Goal: Task Accomplishment & Management: Use online tool/utility

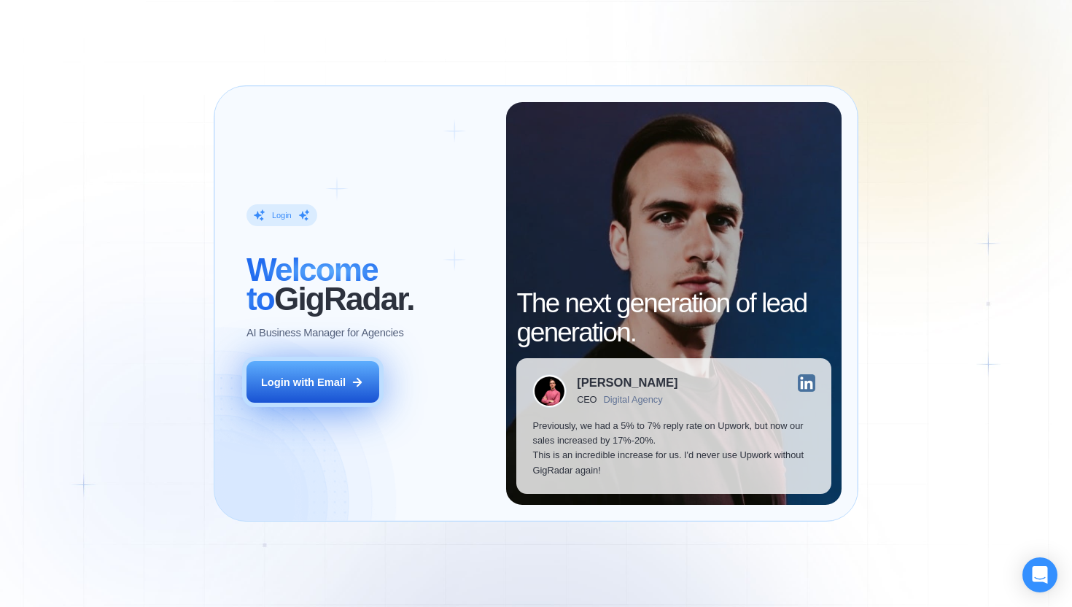
click at [287, 381] on div "Login with Email" at bounding box center [303, 382] width 85 height 15
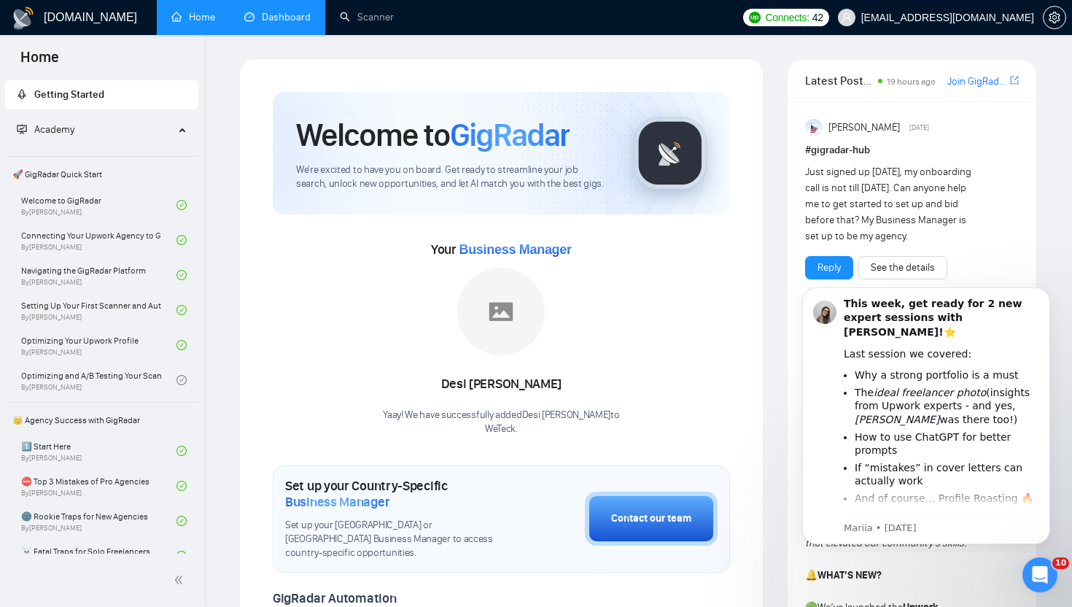
click at [278, 20] on link "Dashboard" at bounding box center [277, 17] width 66 height 12
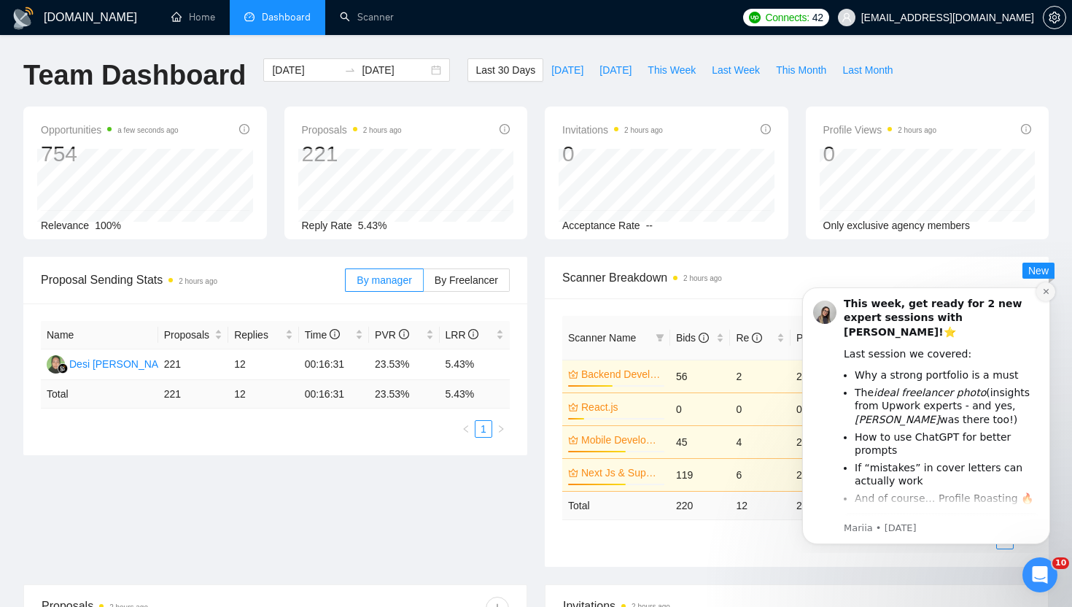
click at [1044, 290] on icon "Dismiss notification" at bounding box center [1045, 291] width 5 height 5
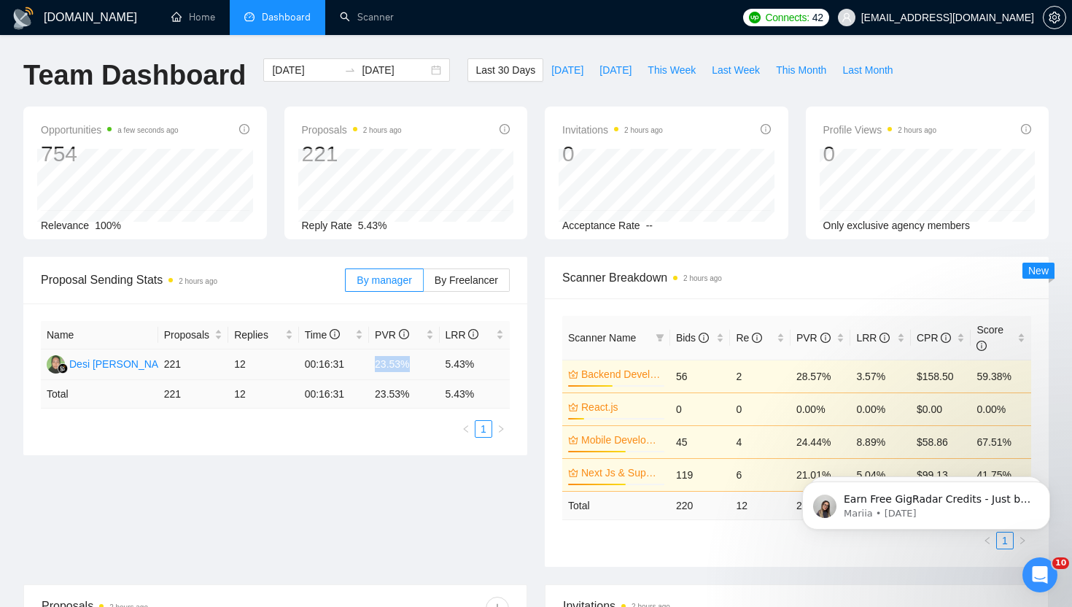
drag, startPoint x: 378, startPoint y: 364, endPoint x: 419, endPoint y: 362, distance: 40.9
click at [419, 362] on td "23.53%" at bounding box center [404, 364] width 70 height 31
click at [406, 499] on div "Proposal Sending Stats 2 hours ago By manager By Freelancer Name Proposals Repl…" at bounding box center [536, 420] width 1043 height 327
click at [570, 23] on ul "Home Dashboard Scanner" at bounding box center [444, 17] width 584 height 35
drag, startPoint x: 354, startPoint y: 225, endPoint x: 407, endPoint y: 225, distance: 53.2
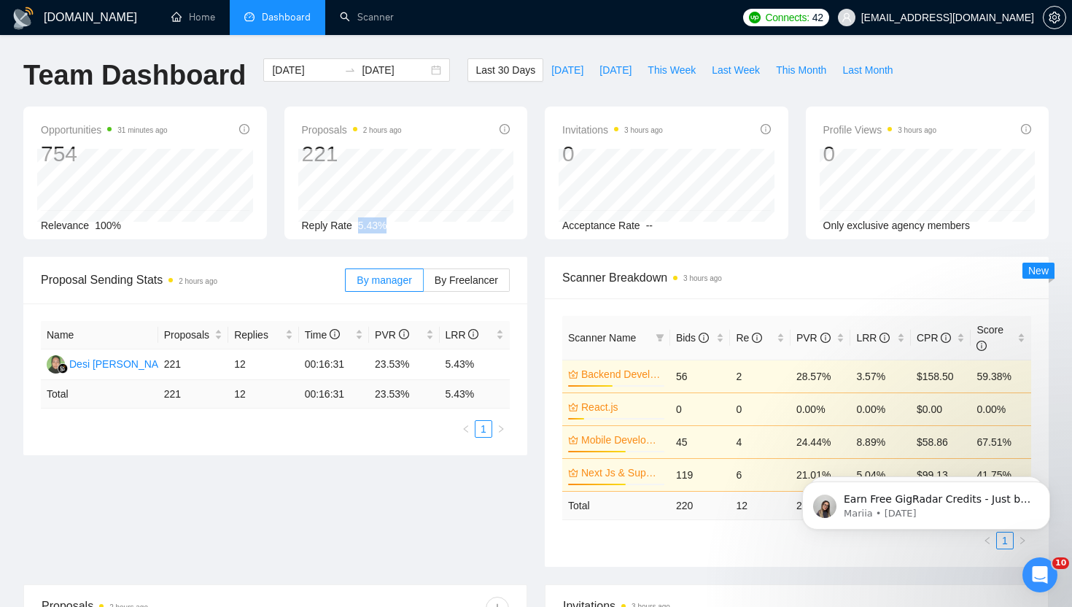
click at [407, 225] on div "Reply Rate 5.43%" at bounding box center [406, 225] width 209 height 16
click at [386, 534] on div "Proposal Sending Stats 2 hours ago By manager By Freelancer Name Proposals Repl…" at bounding box center [536, 420] width 1043 height 327
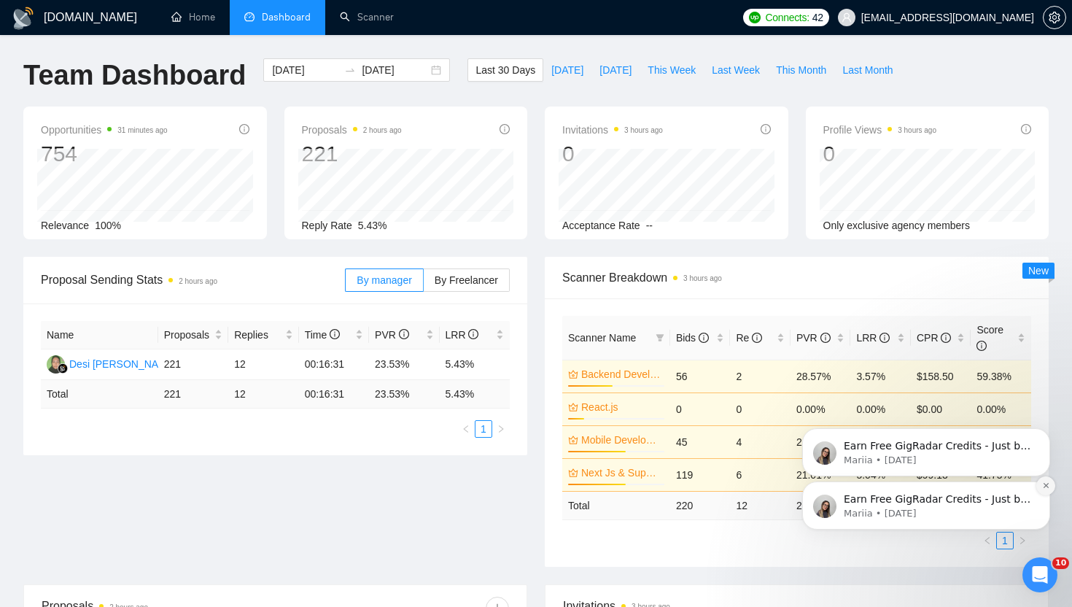
click at [1044, 485] on icon "Dismiss notification" at bounding box center [1046, 485] width 8 height 8
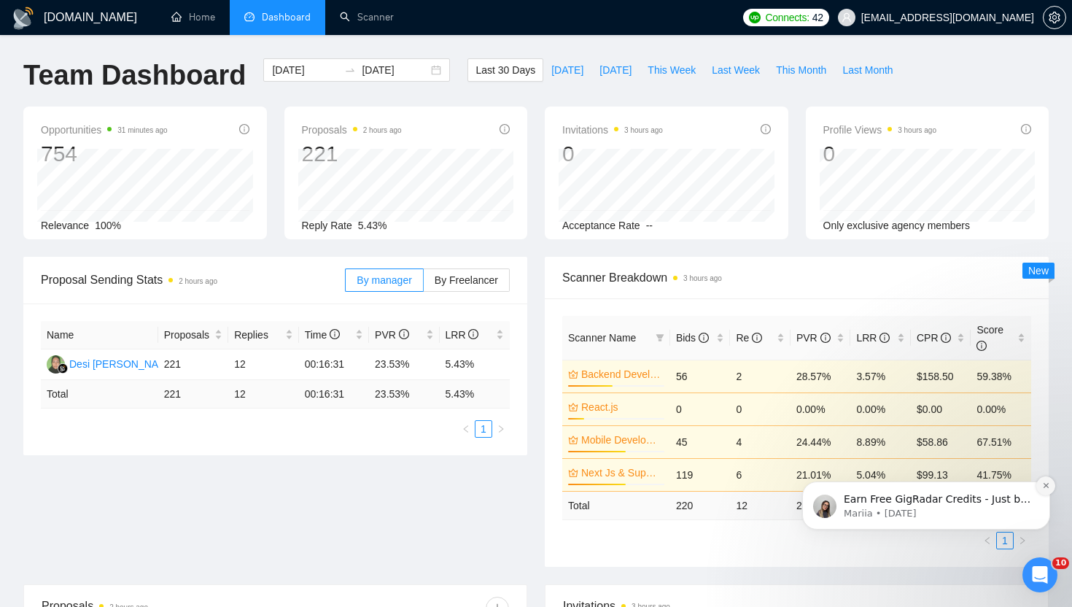
click at [1045, 480] on button "Dismiss notification" at bounding box center [1045, 485] width 19 height 19
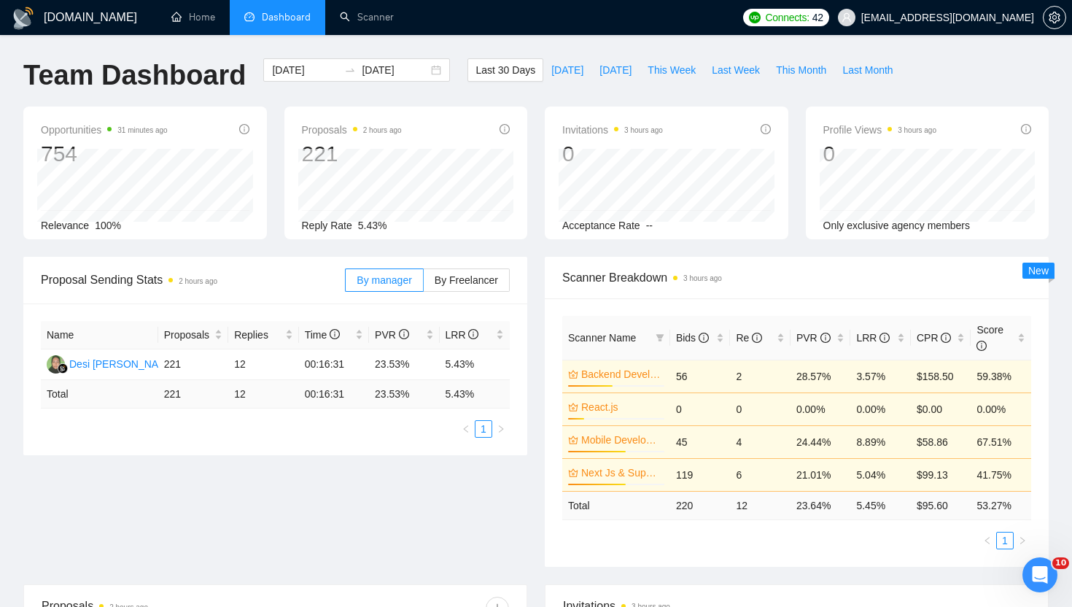
click at [978, 74] on div "Team Dashboard [DATE] [DATE] Last 30 Days [DATE] [DATE] This Week Last Week Thi…" at bounding box center [536, 82] width 1043 height 48
click at [621, 28] on ul "Home Dashboard Scanner" at bounding box center [444, 17] width 584 height 35
click at [377, 23] on link "Scanner" at bounding box center [367, 17] width 54 height 12
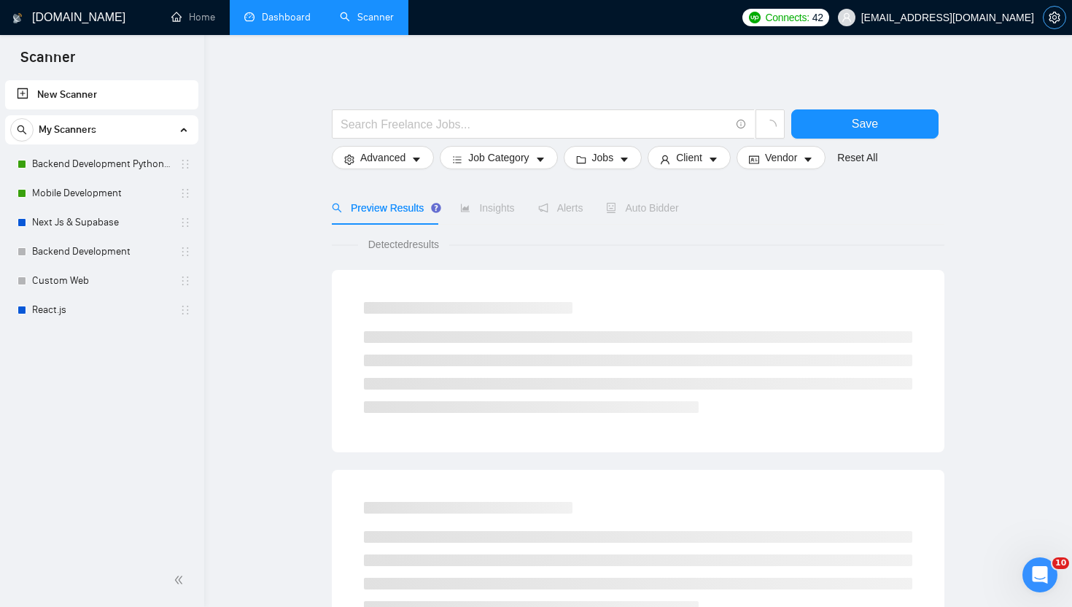
click at [1046, 16] on span "setting" at bounding box center [1055, 18] width 22 height 12
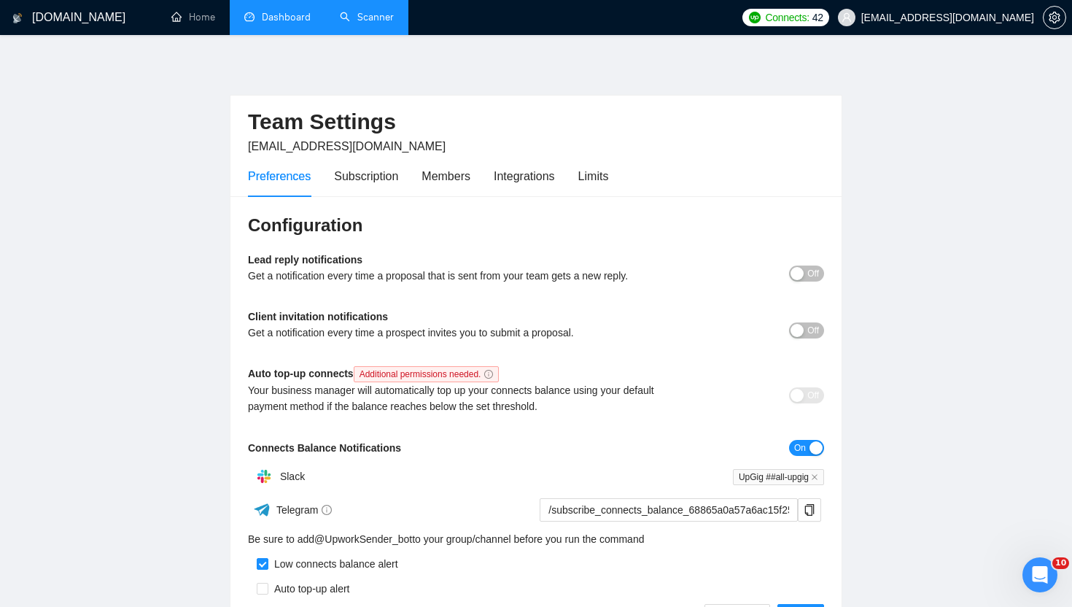
click at [582, 168] on div "Preferences Subscription Members Integrations Limits" at bounding box center [428, 176] width 360 height 42
click at [597, 170] on div "Limits" at bounding box center [593, 176] width 31 height 18
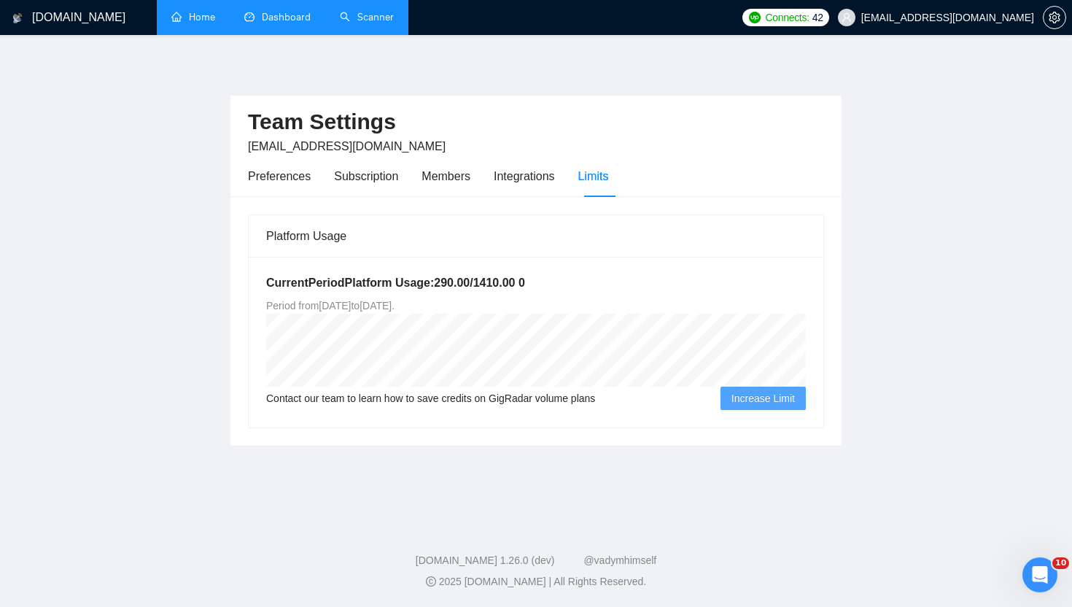
click at [215, 21] on link "Home" at bounding box center [193, 17] width 44 height 12
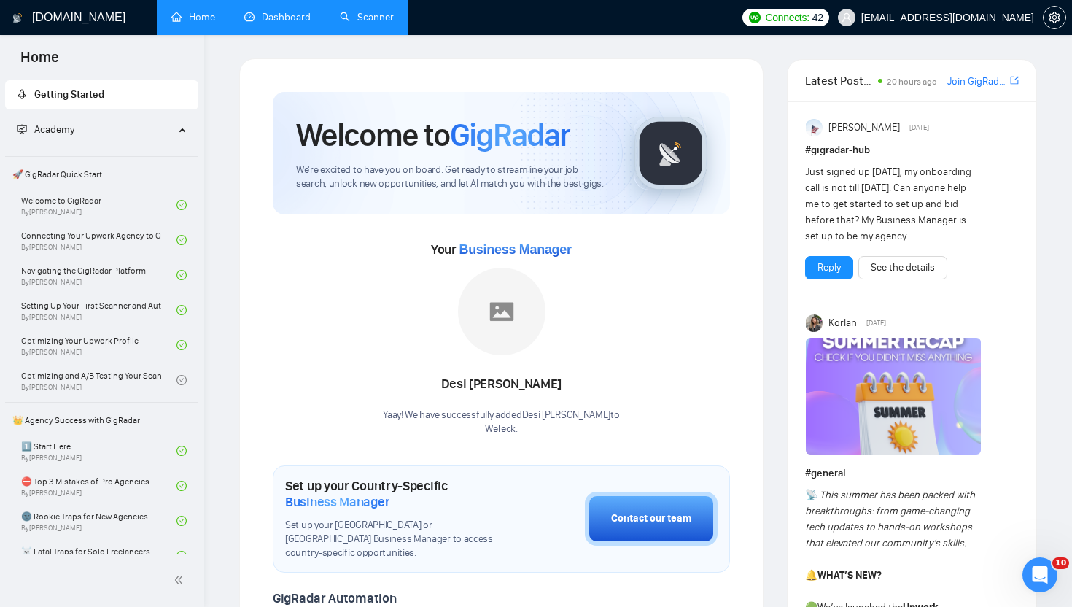
click at [364, 11] on link "Scanner" at bounding box center [367, 17] width 54 height 12
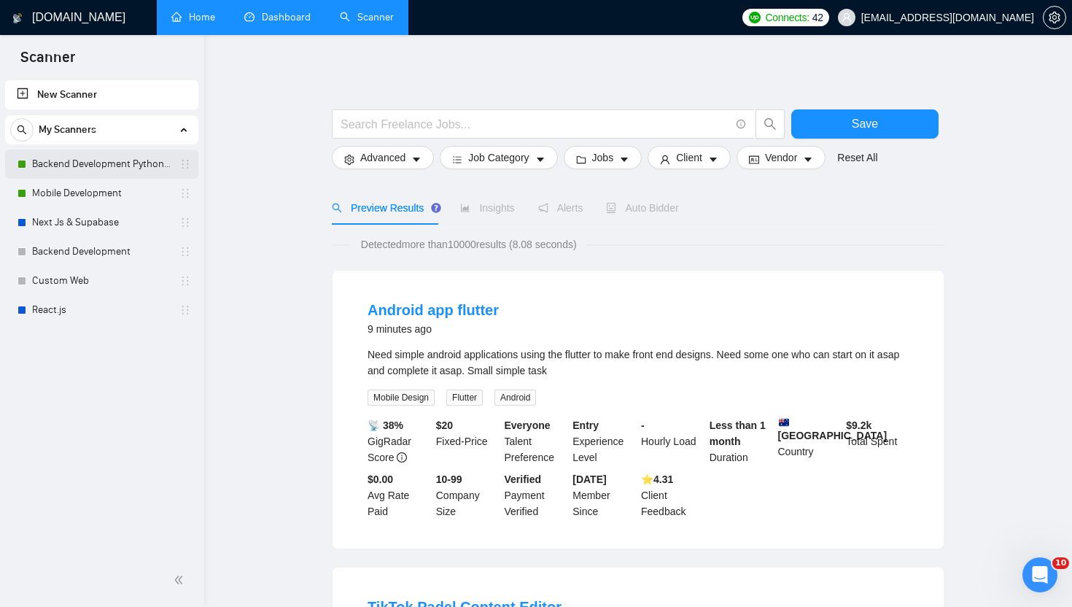
click at [109, 165] on link "Backend Development Python and Go" at bounding box center [101, 164] width 139 height 29
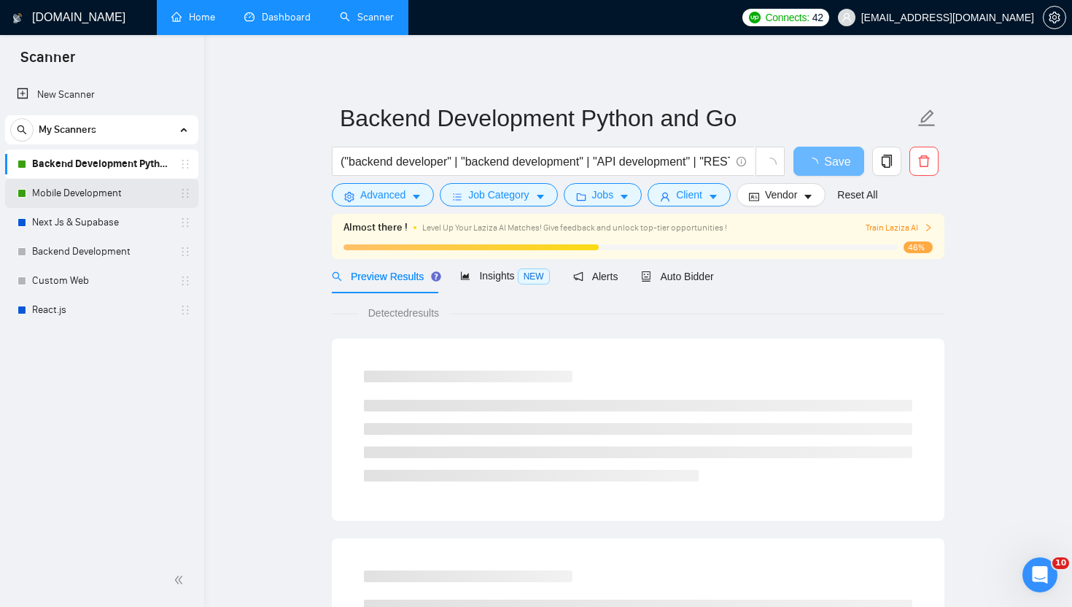
click at [85, 193] on link "Mobile Development" at bounding box center [101, 193] width 139 height 29
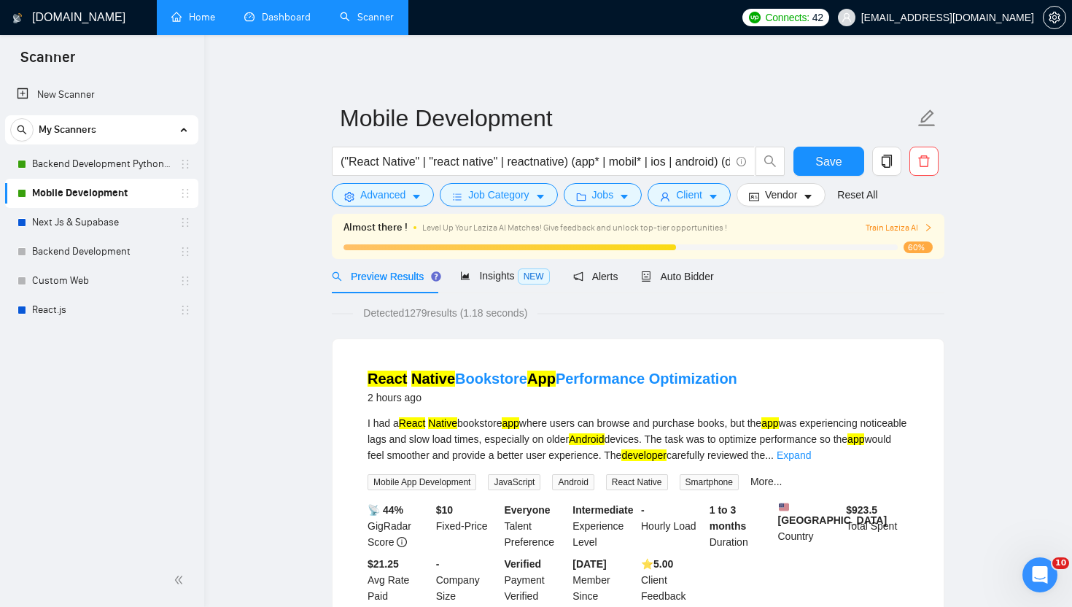
click at [86, 224] on link "Next Js & Supabase" at bounding box center [101, 222] width 139 height 29
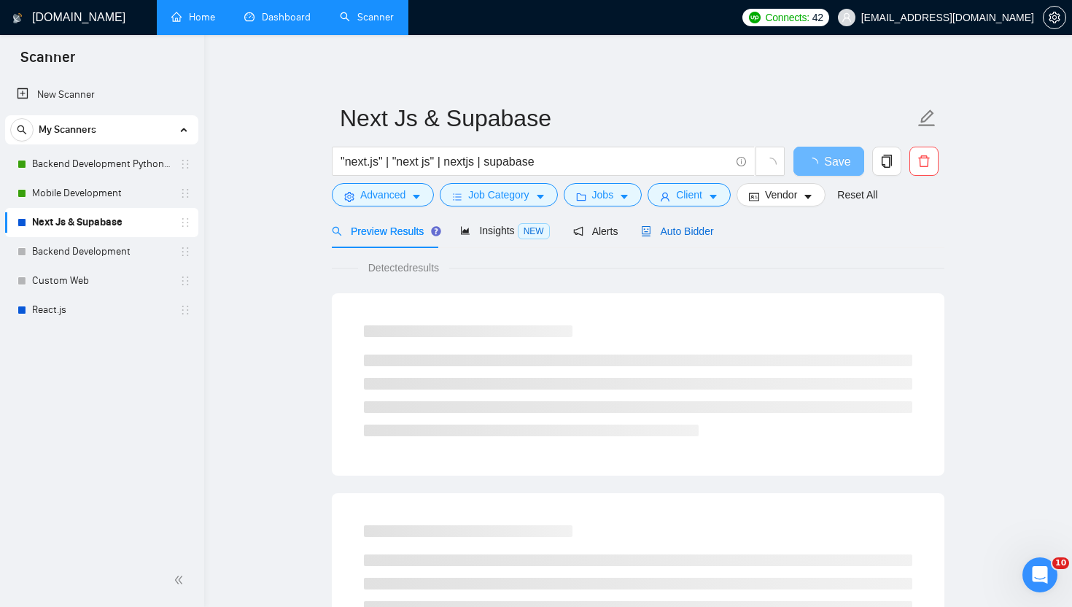
click at [678, 233] on span "Auto Bidder" at bounding box center [677, 231] width 72 height 12
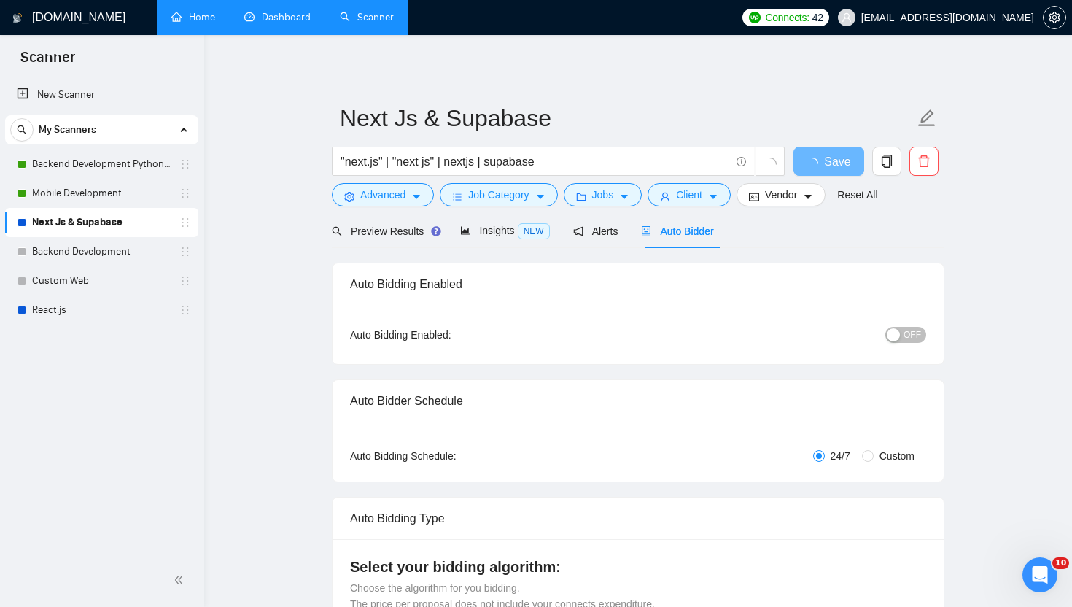
radio input "false"
radio input "true"
checkbox input "true"
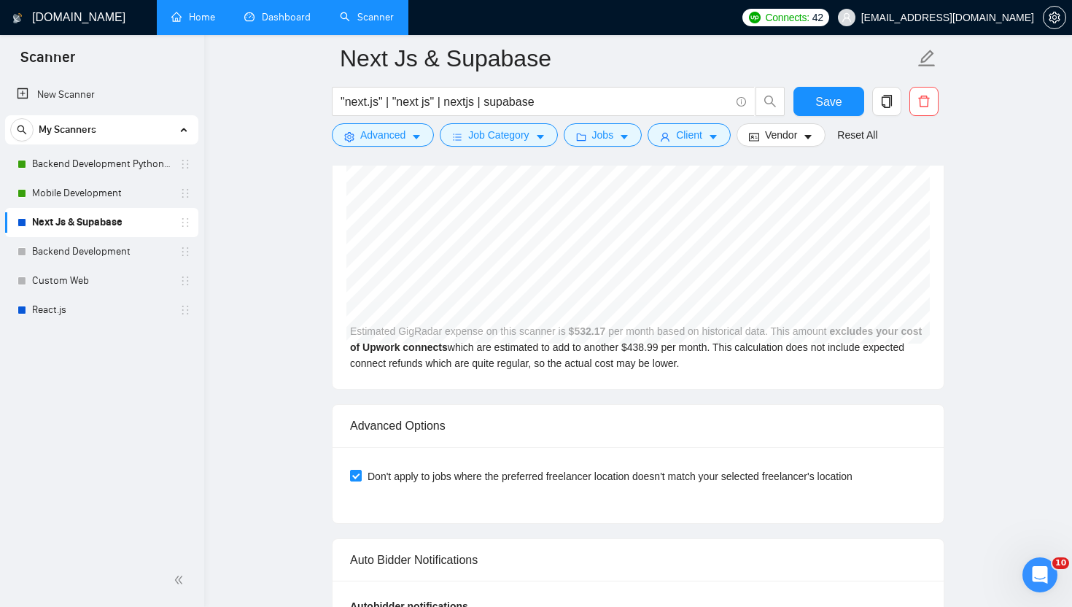
scroll to position [3216, 0]
